Goal: Information Seeking & Learning: Learn about a topic

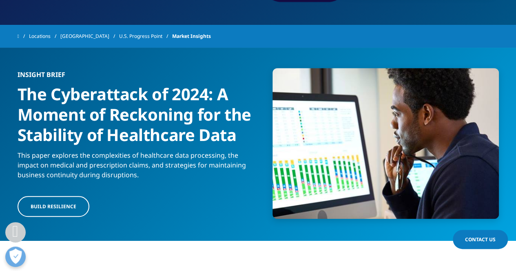
scroll to position [245, 0]
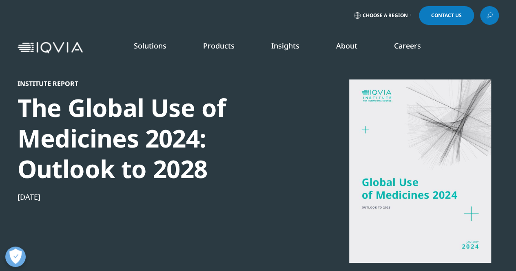
scroll to position [450, 481]
click at [249, 188] on link "READ MORE" at bounding box center [273, 189] width 73 height 7
click at [287, 45] on link "Insights" at bounding box center [285, 46] width 28 height 10
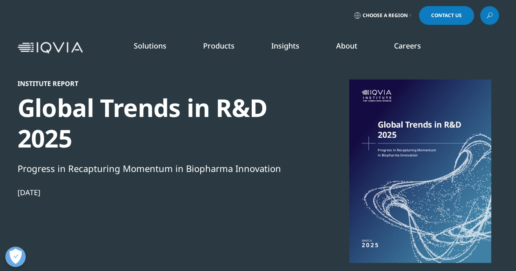
click at [152, 156] on link "SEE LATEST REPORTS" at bounding box center [172, 157] width 98 height 7
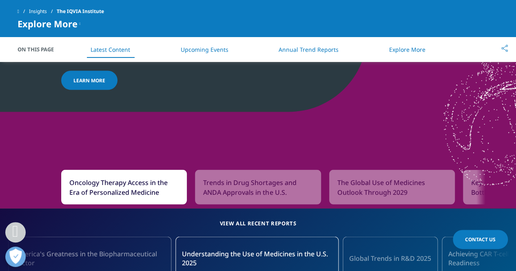
scroll to position [734, 0]
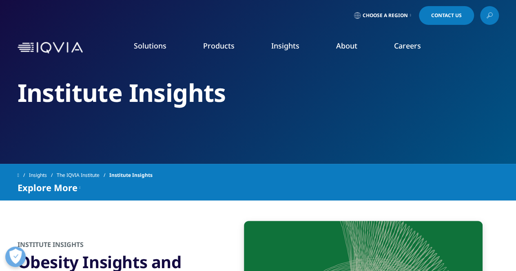
click at [46, 161] on link "DISCOVER INSIGHTS" at bounding box center [65, 158] width 98 height 7
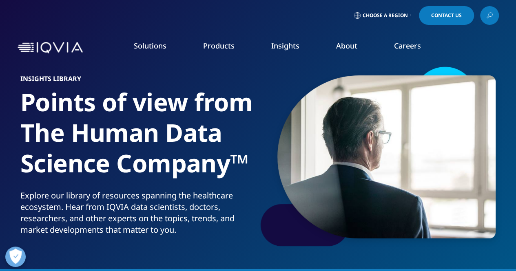
click at [141, 158] on link "SEE LATEST REPORTS" at bounding box center [172, 157] width 98 height 7
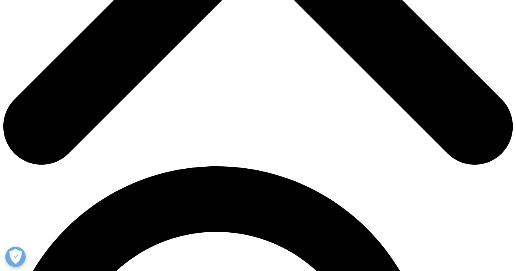
scroll to position [408, 0]
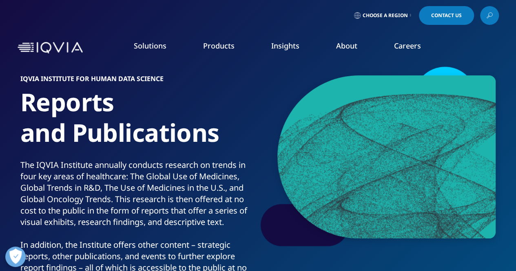
click at [147, 159] on link "SEE LATEST REPORTS" at bounding box center [172, 157] width 98 height 7
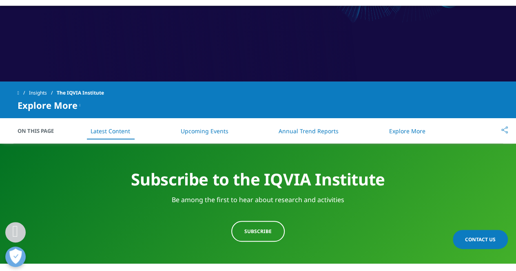
click at [321, 136] on li "Annual Trend Reports" at bounding box center [308, 131] width 76 height 24
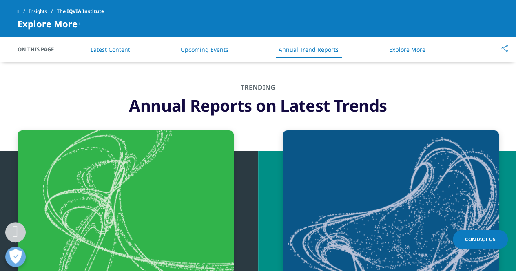
scroll to position [2544, 0]
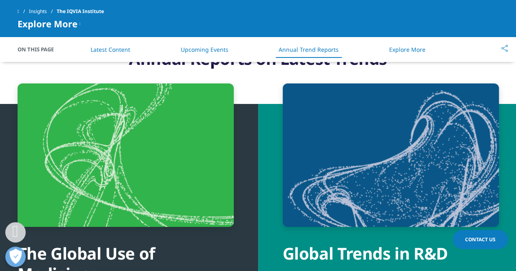
scroll to position [2544, 0]
